Goal: Task Accomplishment & Management: Manage account settings

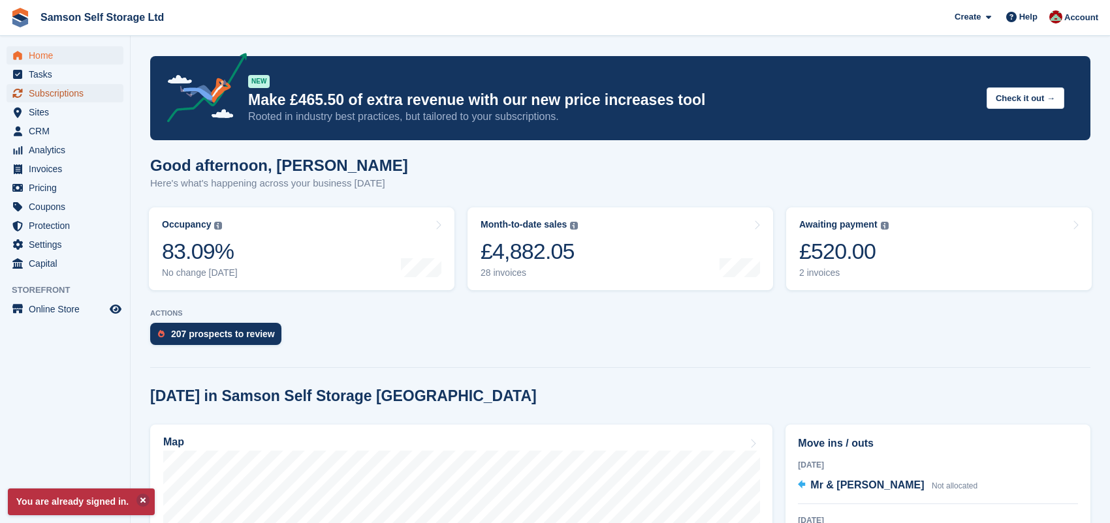
click at [76, 94] on span "Subscriptions" at bounding box center [68, 93] width 78 height 18
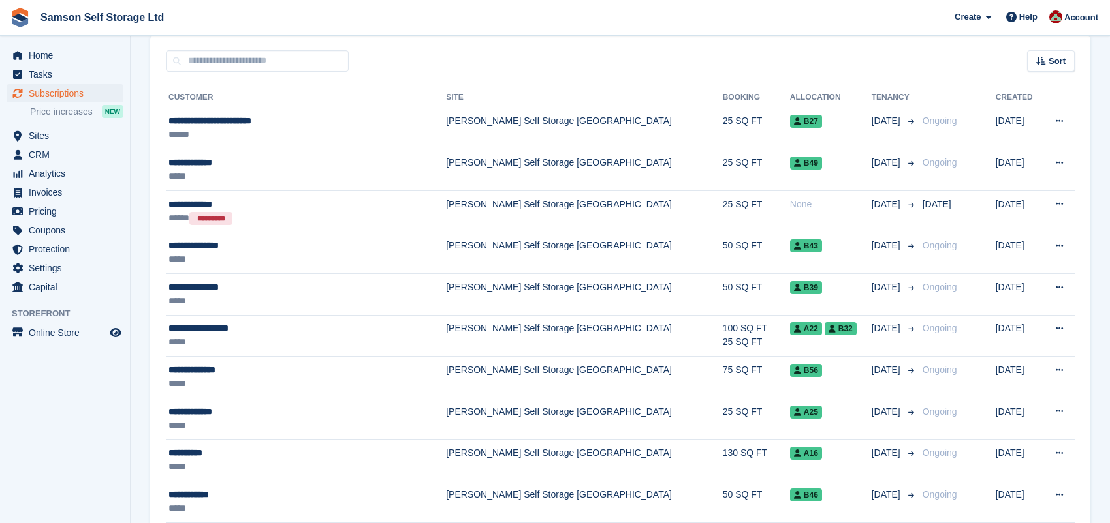
scroll to position [61, 0]
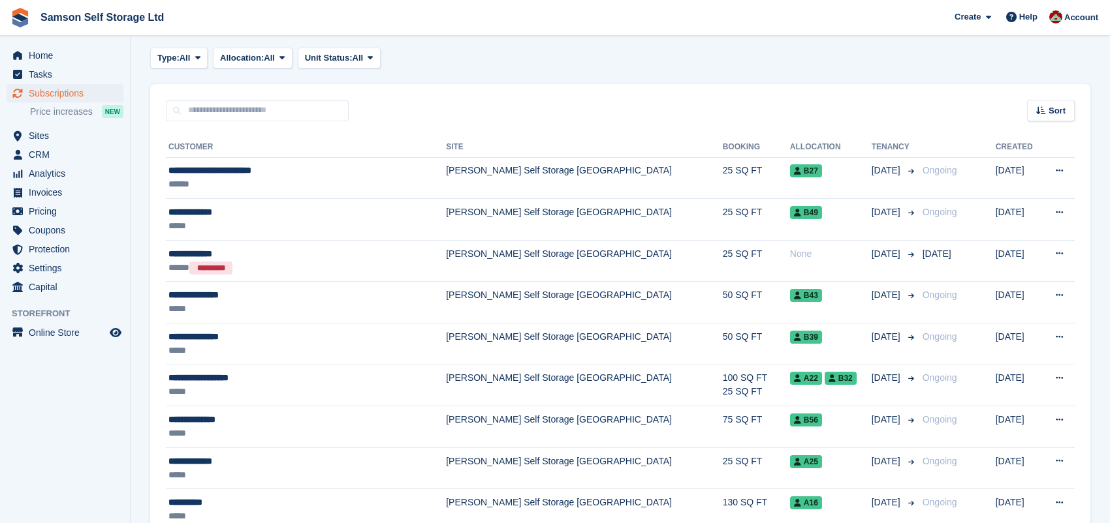
click at [225, 95] on div "Sort Sort by Customer name Date created Move in date Move out date Created (old…" at bounding box center [620, 102] width 940 height 37
click at [222, 98] on div "Sort Sort by Customer name Date created Move in date Move out date Created (old…" at bounding box center [620, 102] width 940 height 37
click at [217, 112] on input "text" at bounding box center [257, 111] width 183 height 22
type input "******"
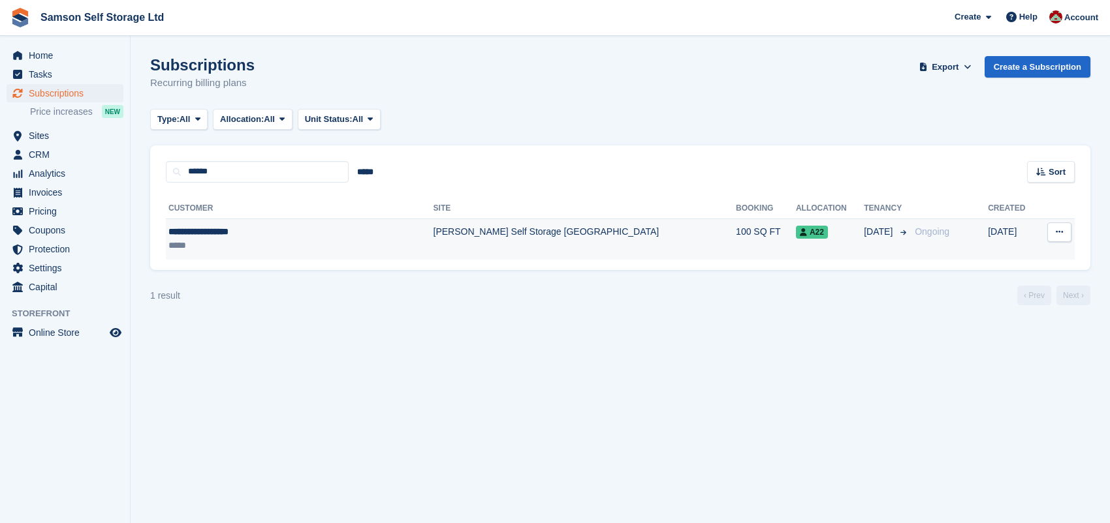
click at [202, 231] on div "**********" at bounding box center [266, 232] width 196 height 14
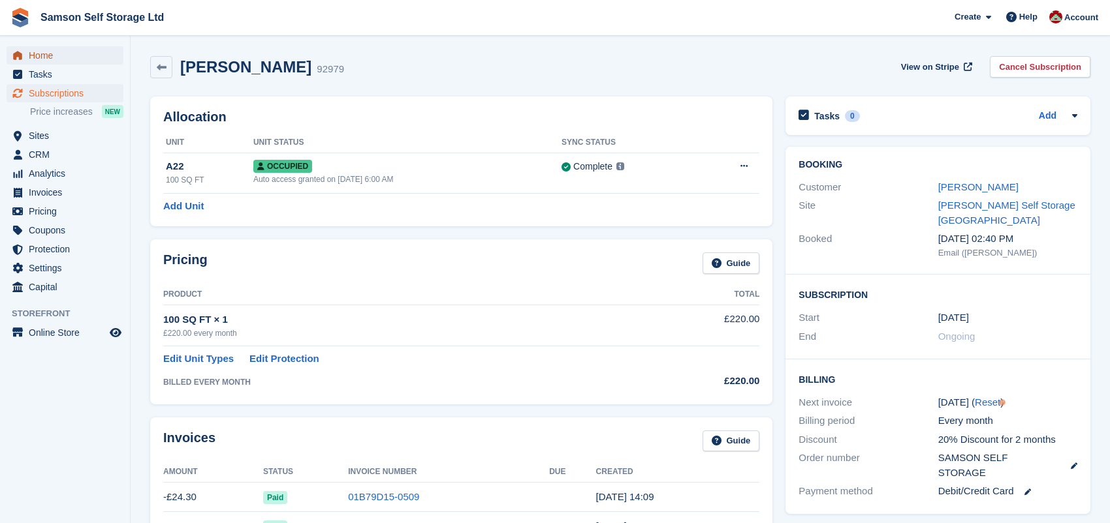
click at [54, 55] on span "Home" at bounding box center [68, 55] width 78 height 18
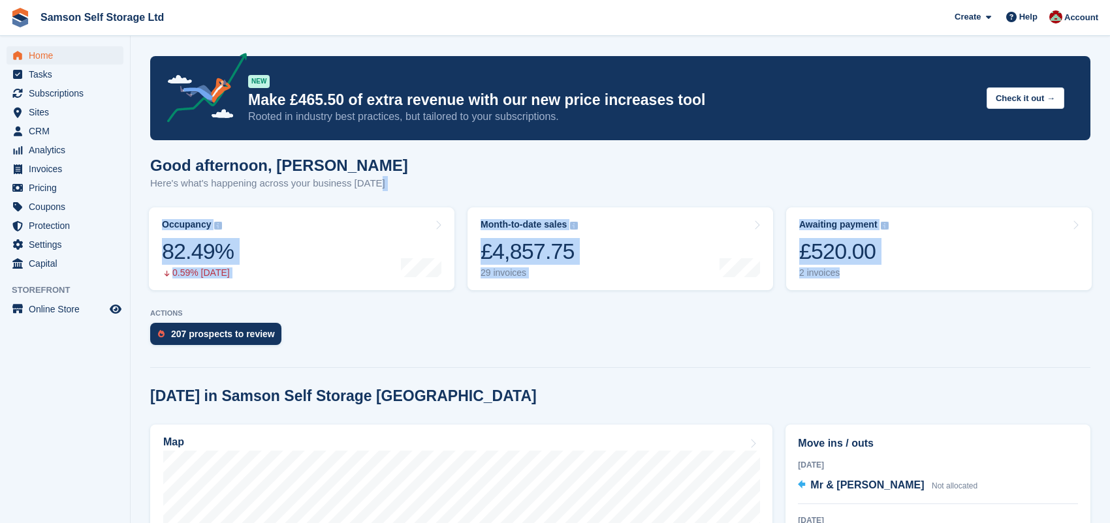
drag, startPoint x: 1108, startPoint y: 193, endPoint x: 1116, endPoint y: 260, distance: 68.4
click at [1109, 260] on html "Samson Self Storage Ltd Create Subscription Invoice Contact Deal Discount Page …" at bounding box center [555, 261] width 1110 height 523
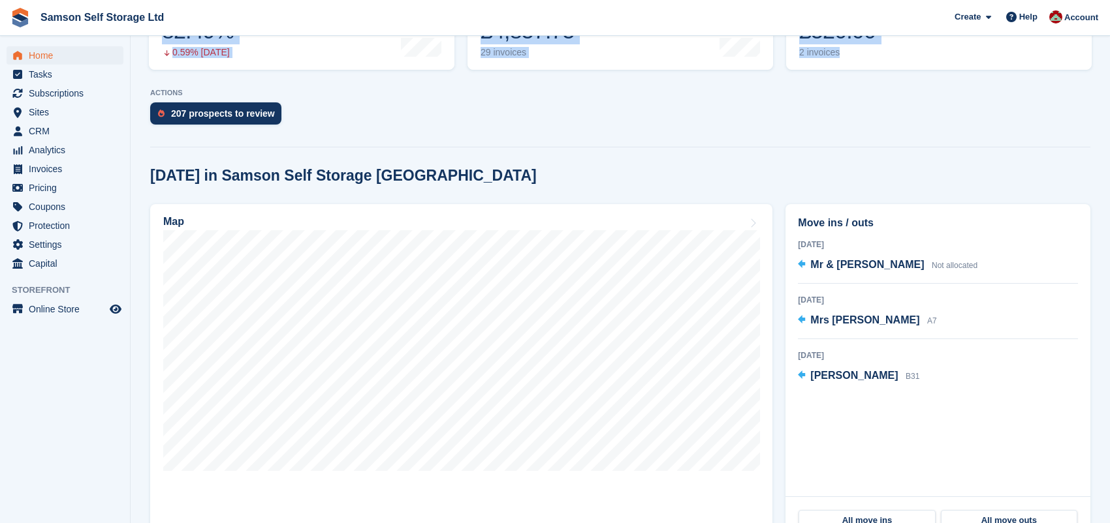
scroll to position [232, 0]
